Goal: Navigation & Orientation: Understand site structure

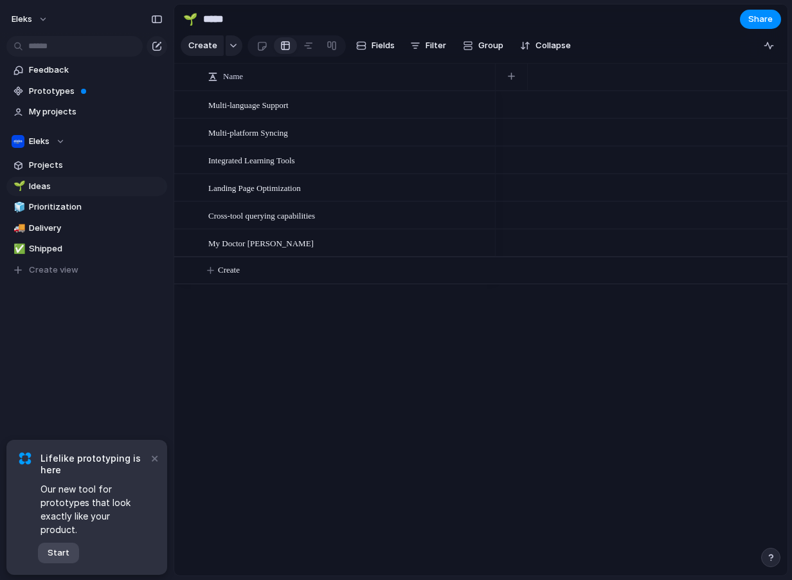
click at [60, 554] on span "Start" at bounding box center [59, 553] width 22 height 13
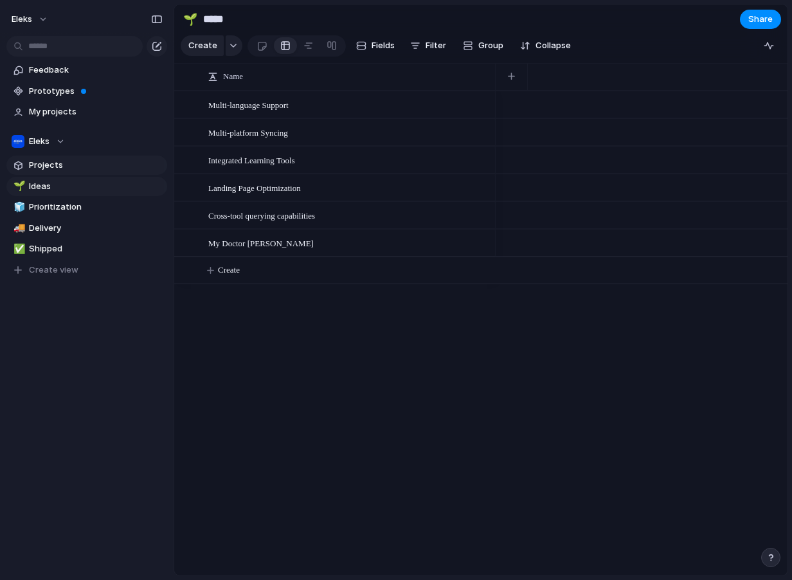
click at [68, 165] on span "Projects" at bounding box center [96, 165] width 134 height 13
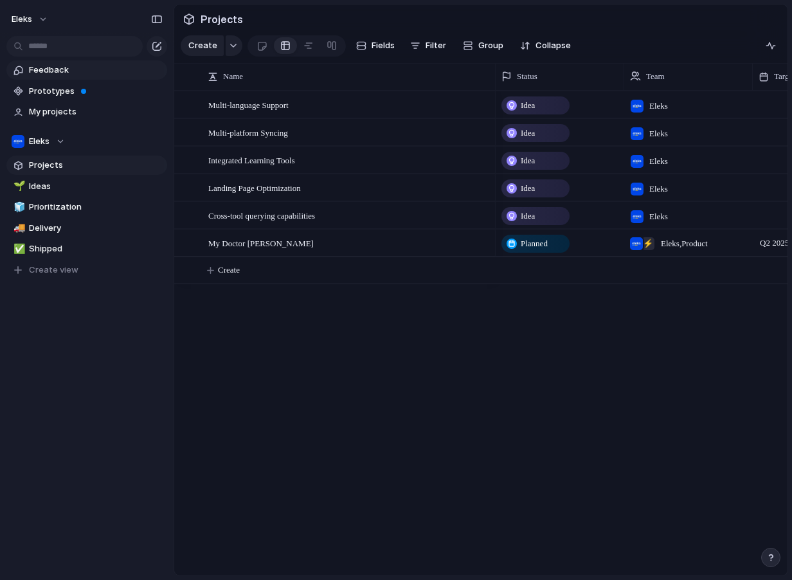
click at [47, 67] on span "Feedback" at bounding box center [96, 70] width 134 height 13
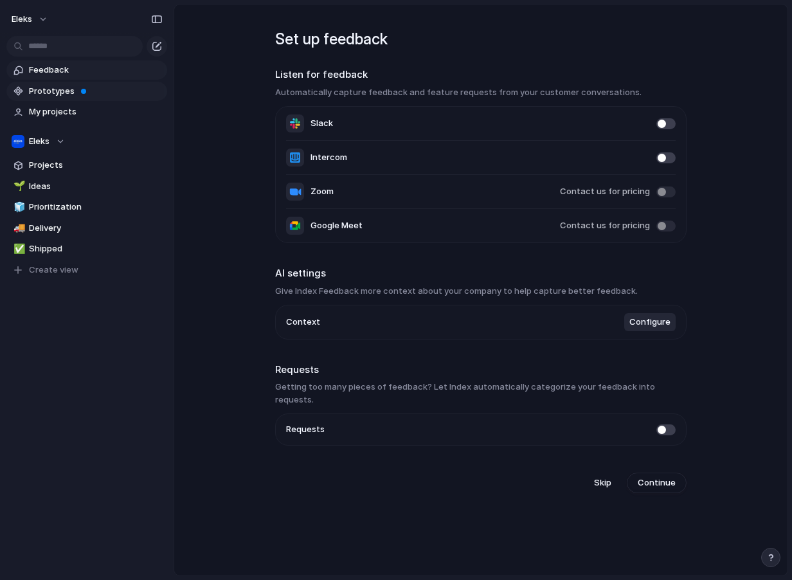
click at [55, 86] on span "Prototypes" at bounding box center [96, 91] width 134 height 13
click at [59, 110] on span "My projects" at bounding box center [96, 111] width 134 height 13
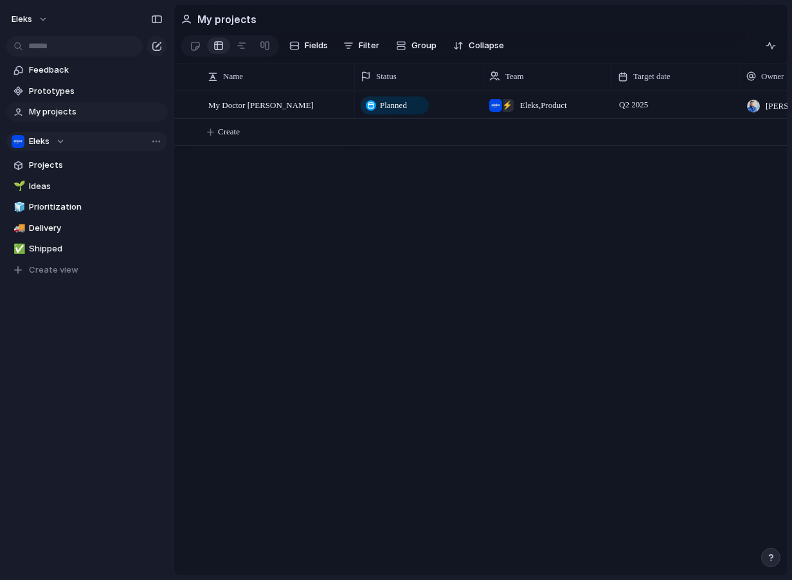
click at [51, 139] on div "Eleks" at bounding box center [38, 141] width 53 height 13
click at [105, 147] on div "Eleks ⚡ Product Create new team" at bounding box center [396, 290] width 792 height 580
click at [57, 145] on div "Eleks" at bounding box center [38, 141] width 53 height 13
click at [57, 144] on div "Eleks ⚡ Product Create new team" at bounding box center [396, 290] width 792 height 580
click at [78, 162] on span "Projects" at bounding box center [96, 165] width 134 height 13
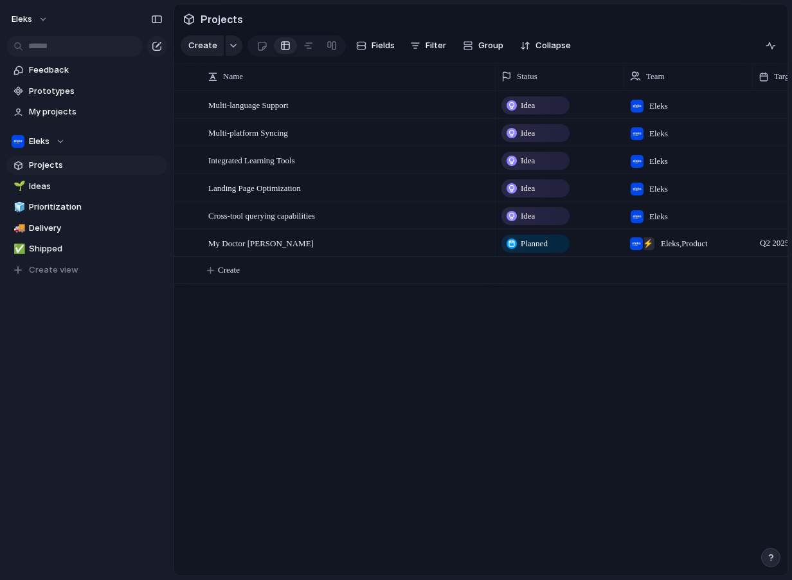
click at [37, 167] on span "Projects" at bounding box center [96, 165] width 134 height 13
click at [59, 132] on button "Eleks" at bounding box center [86, 141] width 161 height 19
click at [76, 215] on li "⚡ Product" at bounding box center [66, 216] width 105 height 22
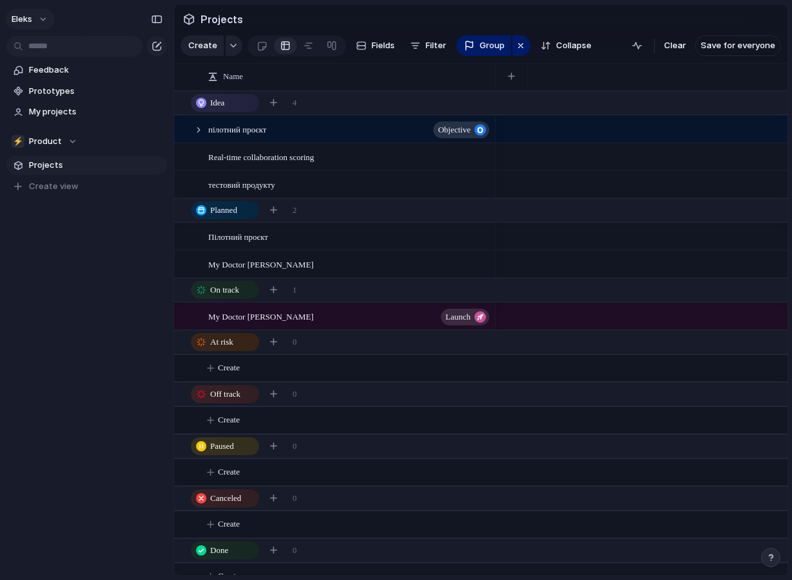
click at [37, 23] on button "eleks" at bounding box center [30, 19] width 49 height 21
